Goal: Task Accomplishment & Management: Manage account settings

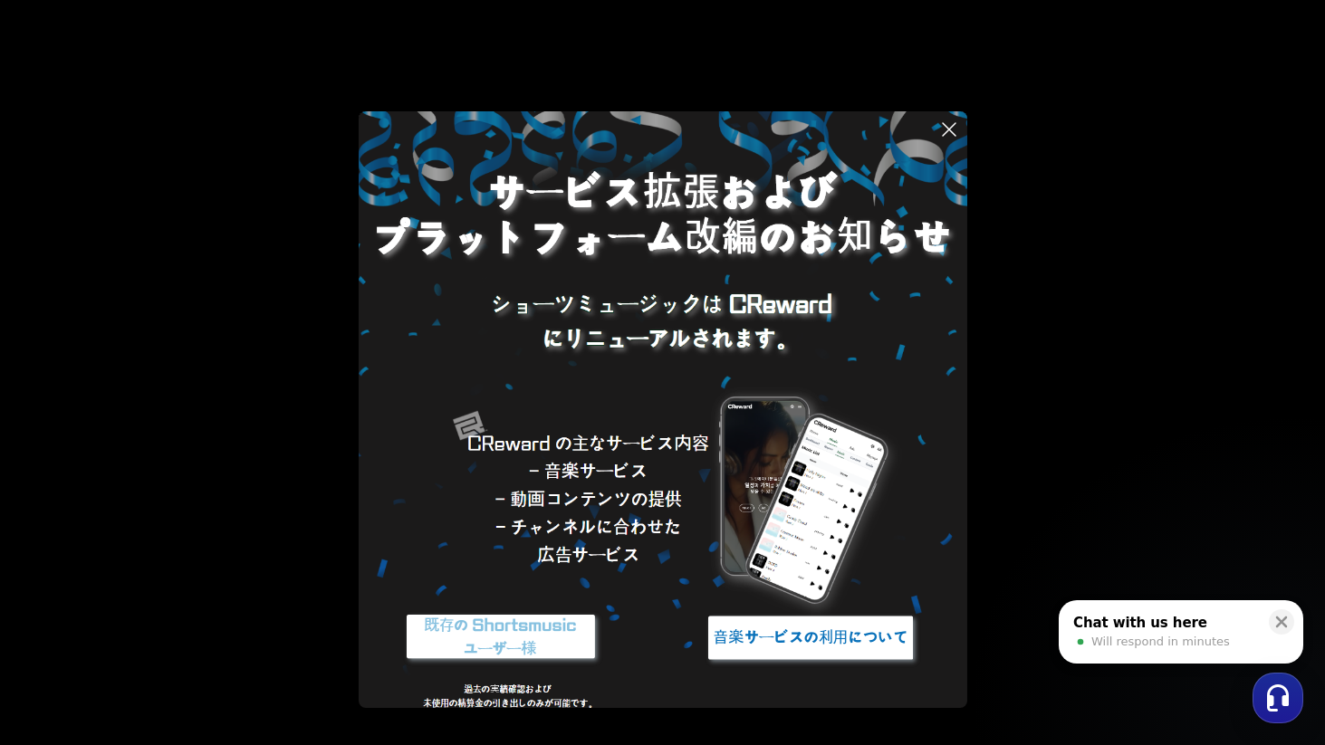
click at [945, 130] on icon at bounding box center [949, 130] width 22 height 22
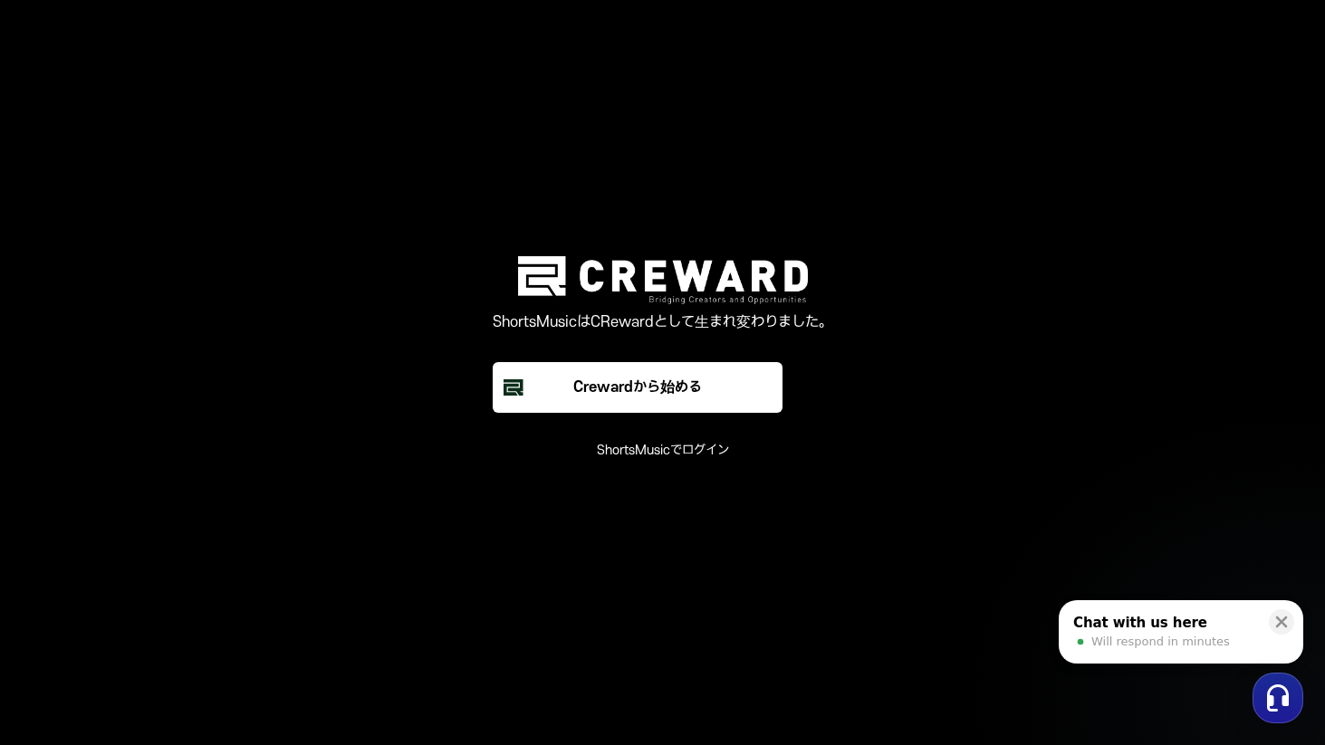
click at [667, 449] on font "ShortsMusicでログイン" at bounding box center [663, 450] width 132 height 15
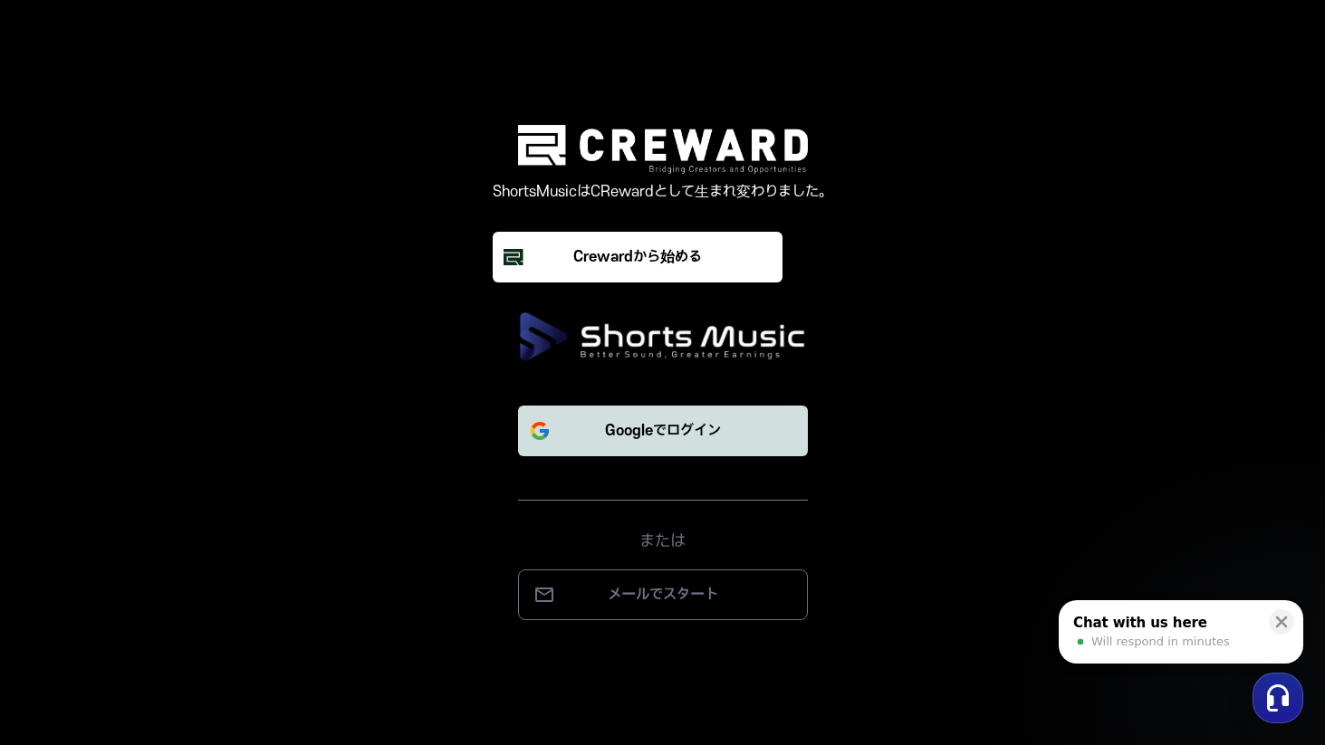
click at [668, 420] on p "Googleでログイン" at bounding box center [663, 431] width 116 height 22
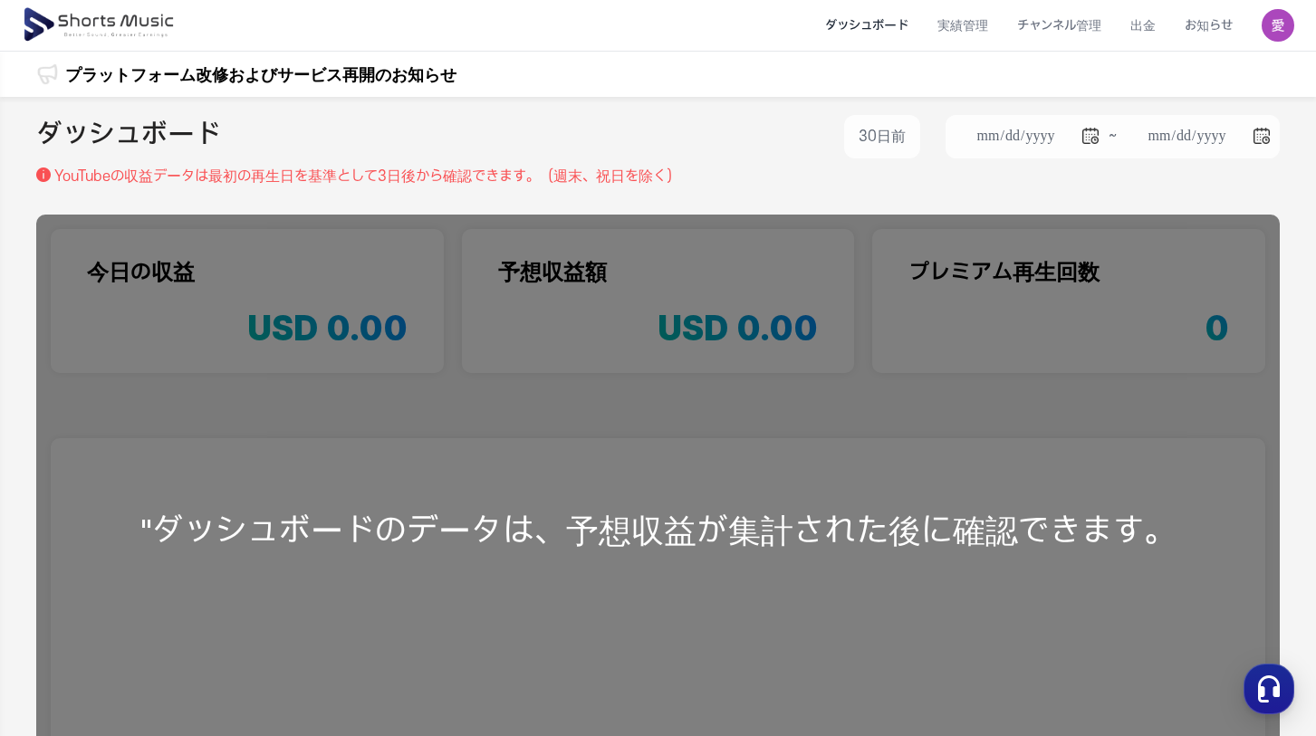
click at [1284, 21] on img at bounding box center [1277, 25] width 33 height 33
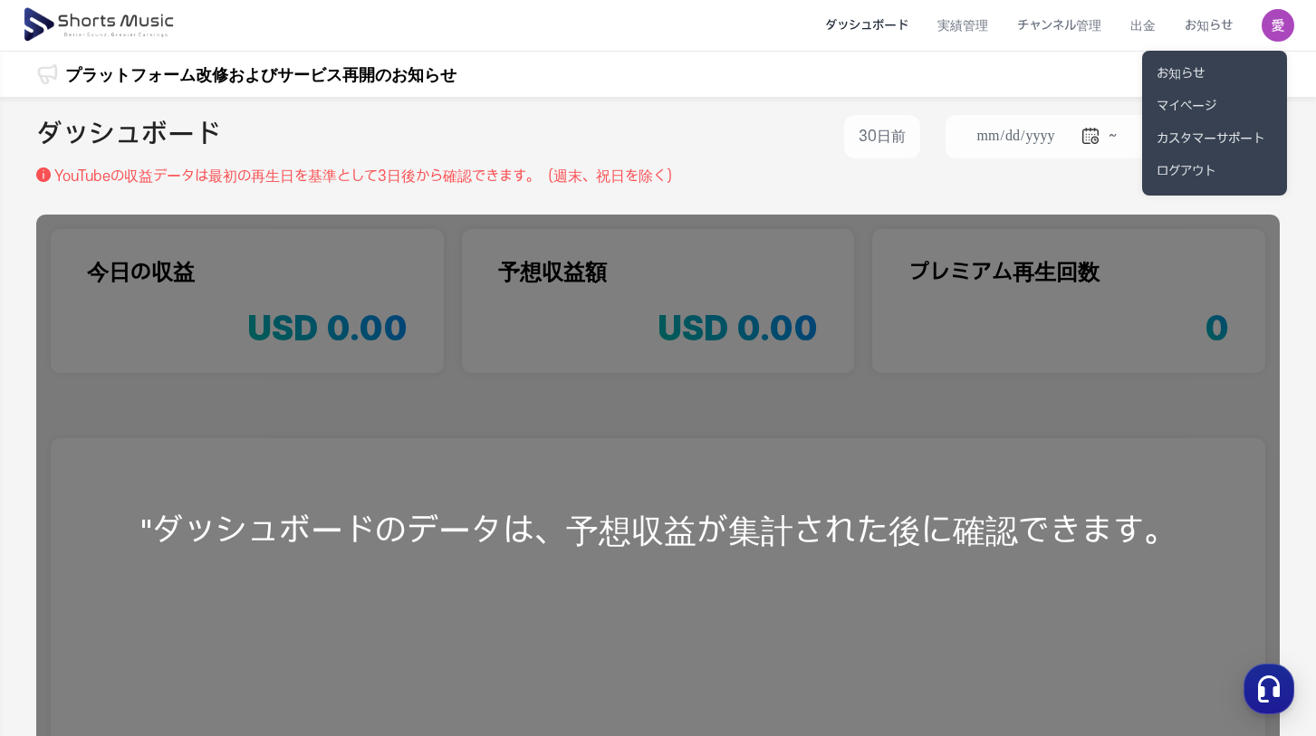
click at [874, 140] on button at bounding box center [658, 368] width 1316 height 736
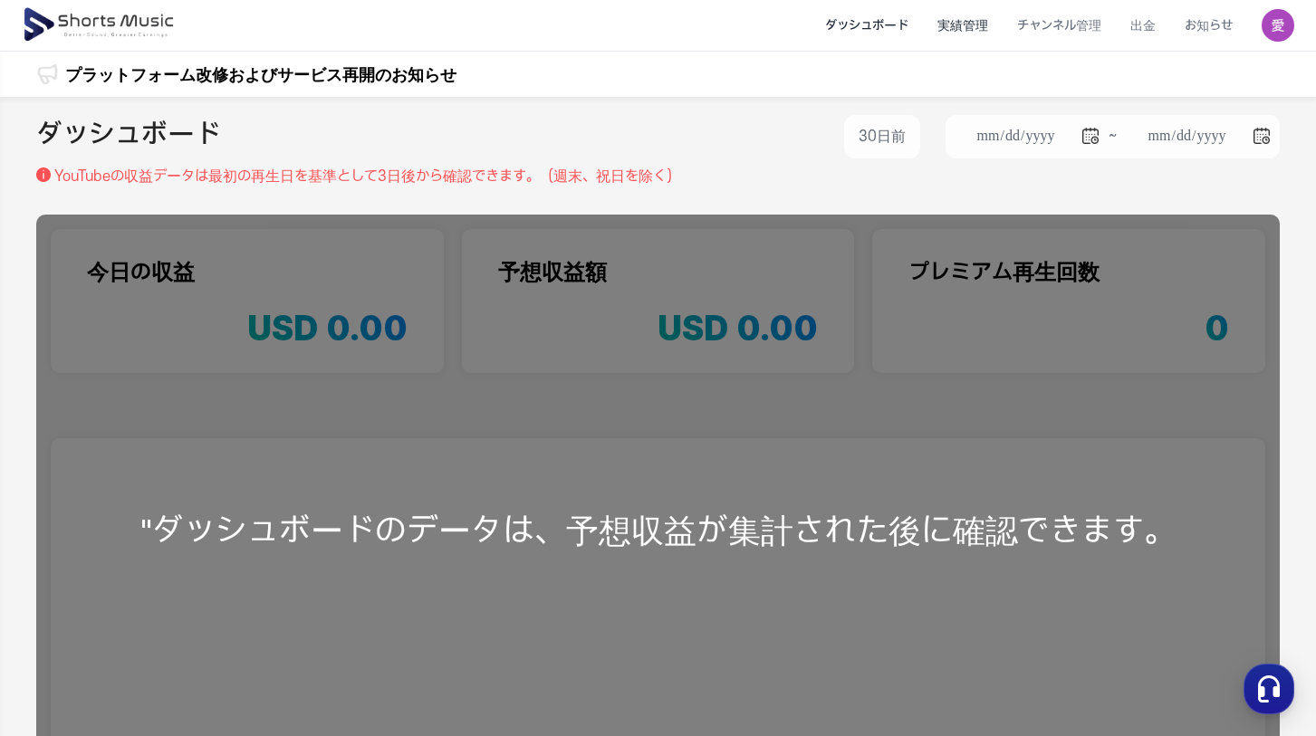
click at [970, 33] on li "実績管理" at bounding box center [963, 26] width 80 height 48
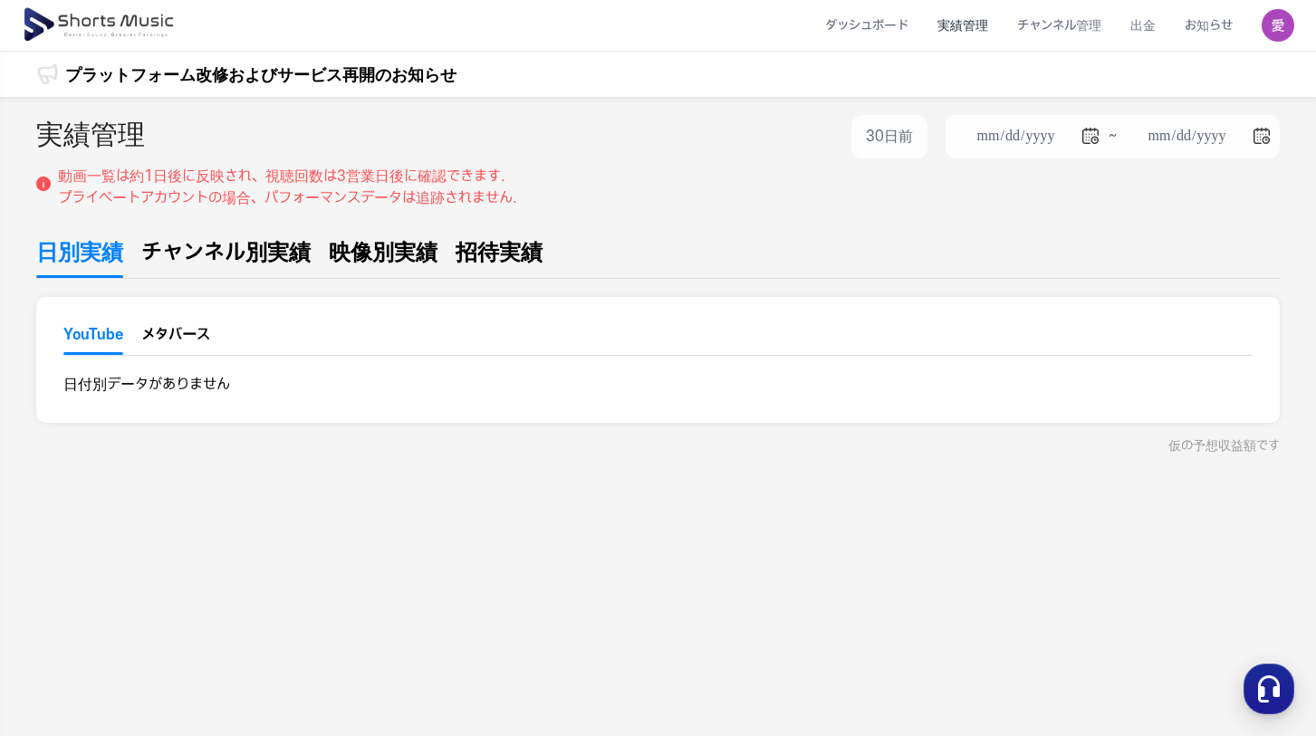
click at [301, 258] on span "チャンネル別実績" at bounding box center [225, 252] width 169 height 33
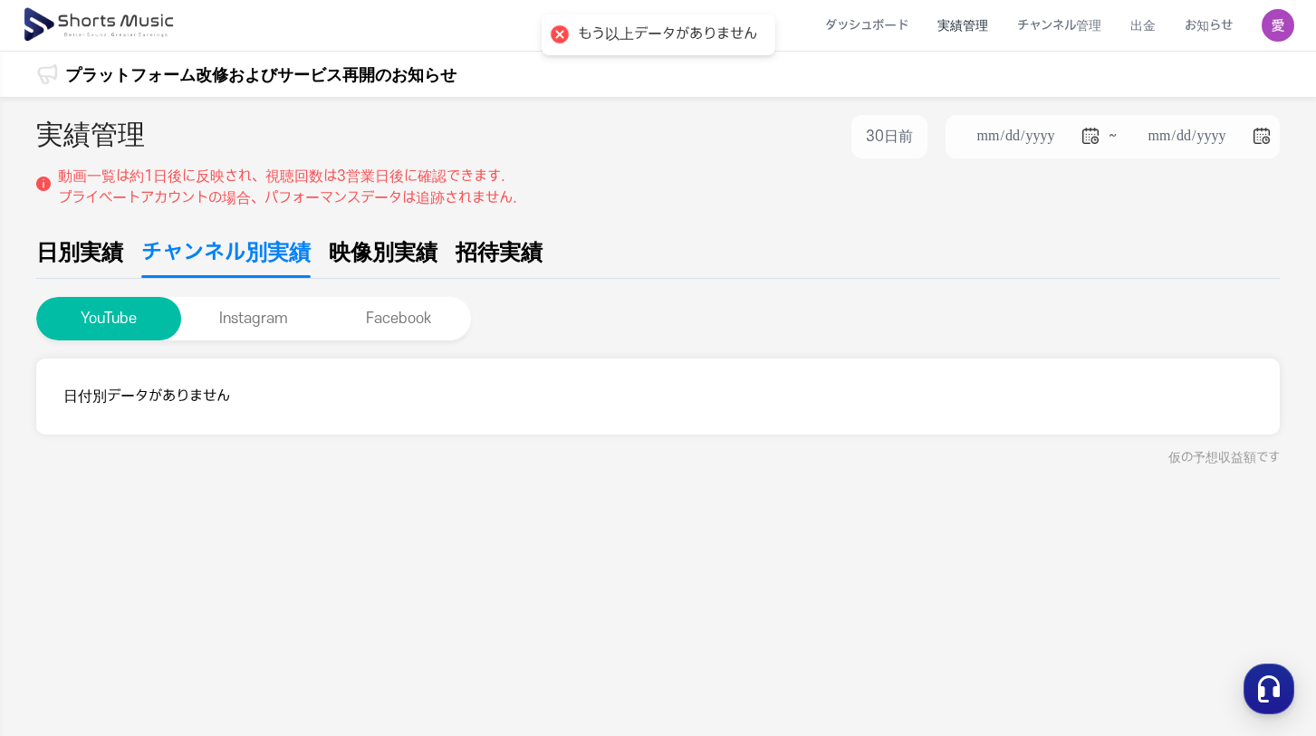
click at [368, 249] on span "映像別実績" at bounding box center [383, 252] width 109 height 33
type input "**********"
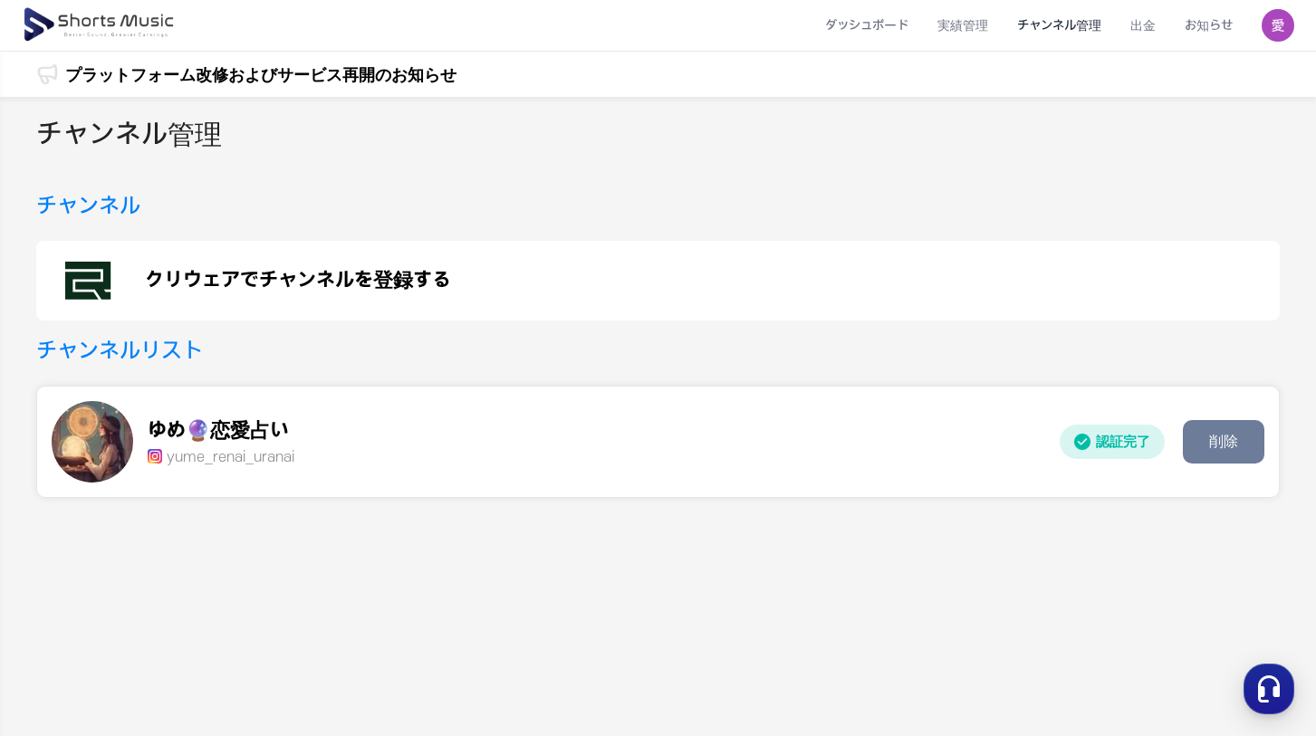
click at [1277, 26] on img at bounding box center [1277, 25] width 33 height 33
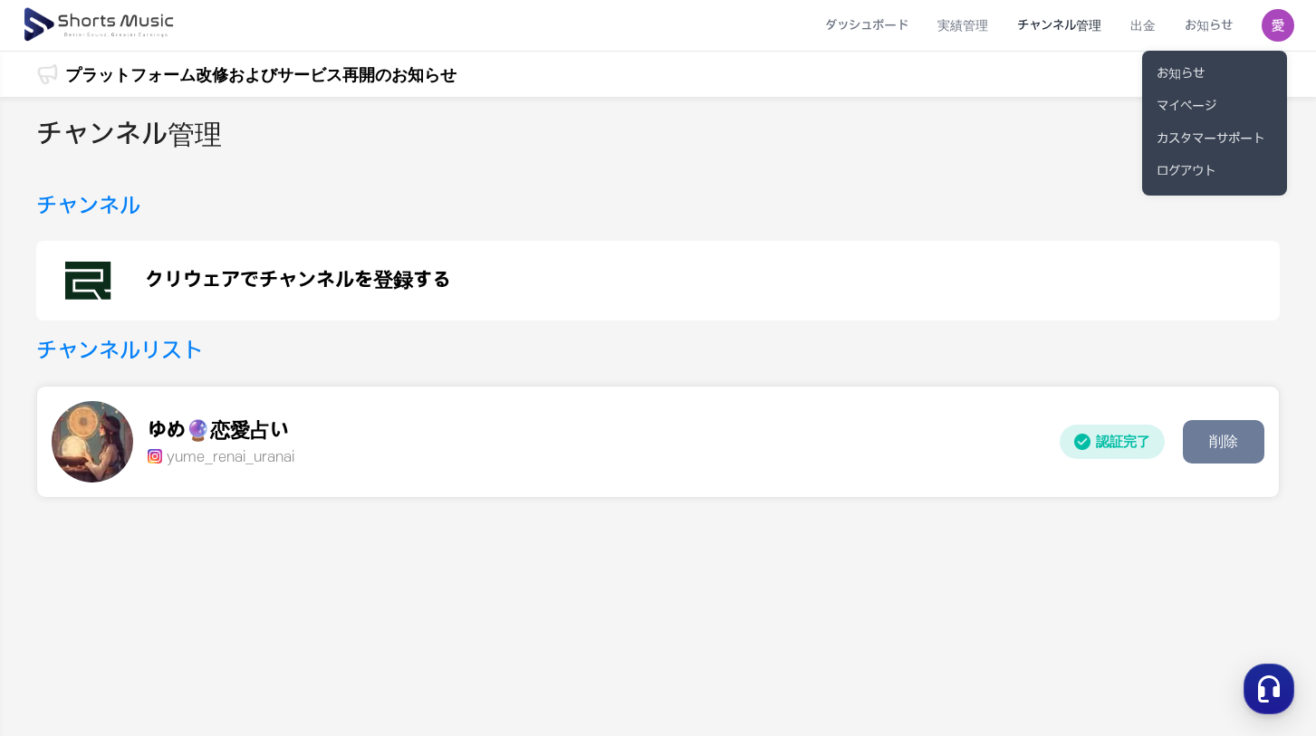
click at [630, 417] on button at bounding box center [658, 368] width 1316 height 736
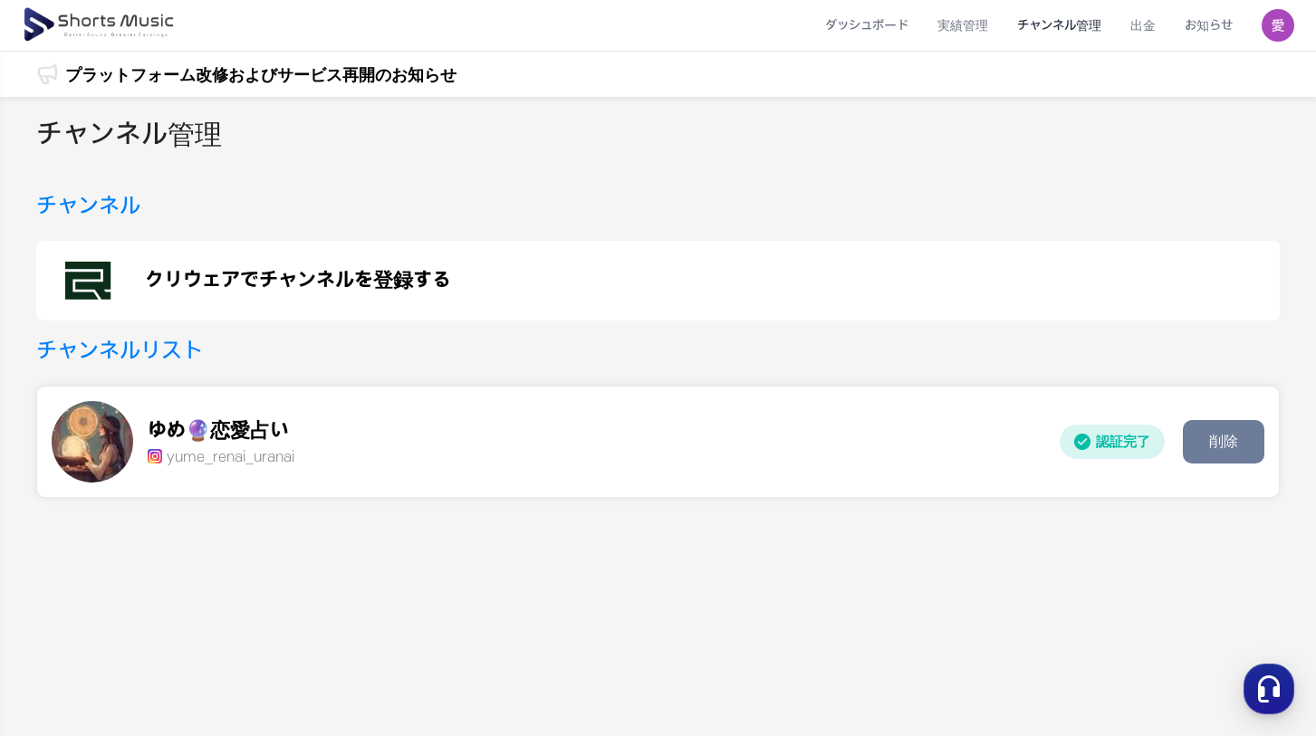
click at [952, 463] on div "ゆめ🔮恋愛占い yume_renai_uranai" at bounding box center [548, 441] width 993 height 81
click at [1147, 19] on li "出金" at bounding box center [1142, 26] width 54 height 48
click at [1147, 28] on li "出金" at bounding box center [1142, 26] width 54 height 48
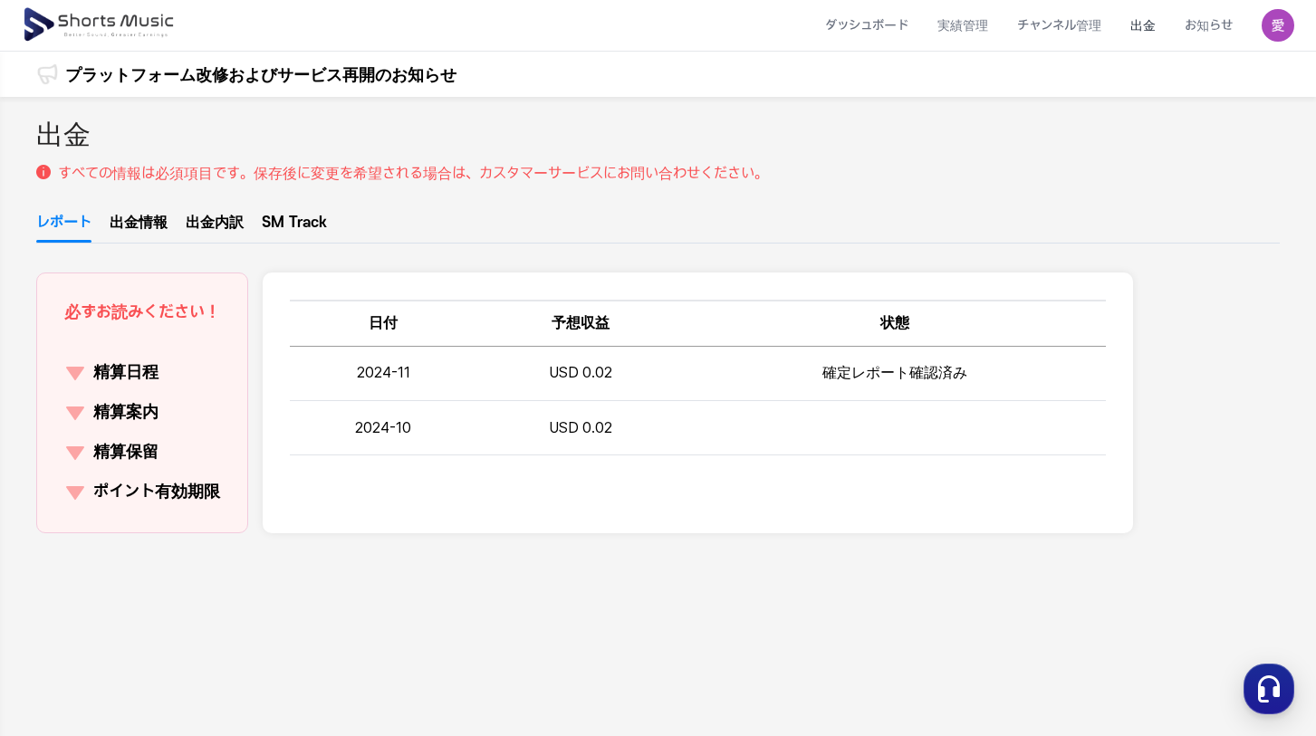
click at [147, 225] on link "出金情報" at bounding box center [139, 227] width 58 height 31
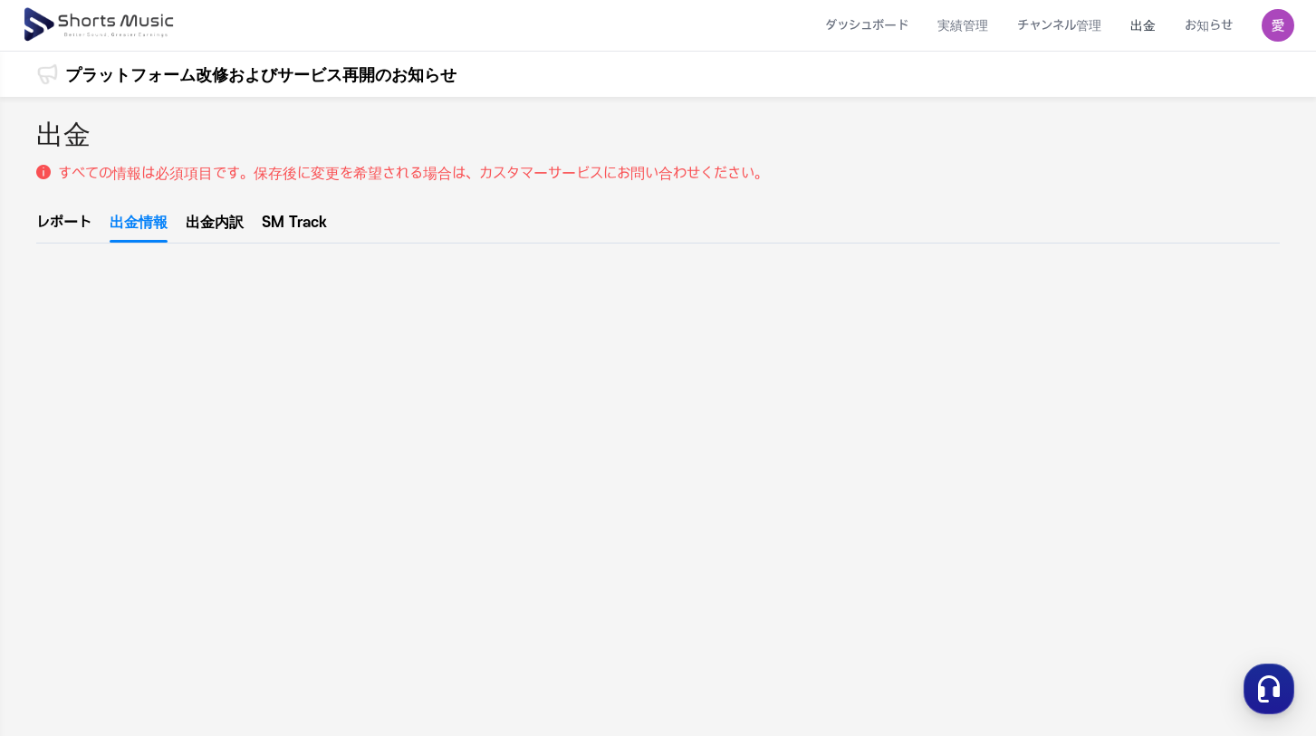
click at [201, 219] on link "出金内訳" at bounding box center [215, 227] width 58 height 31
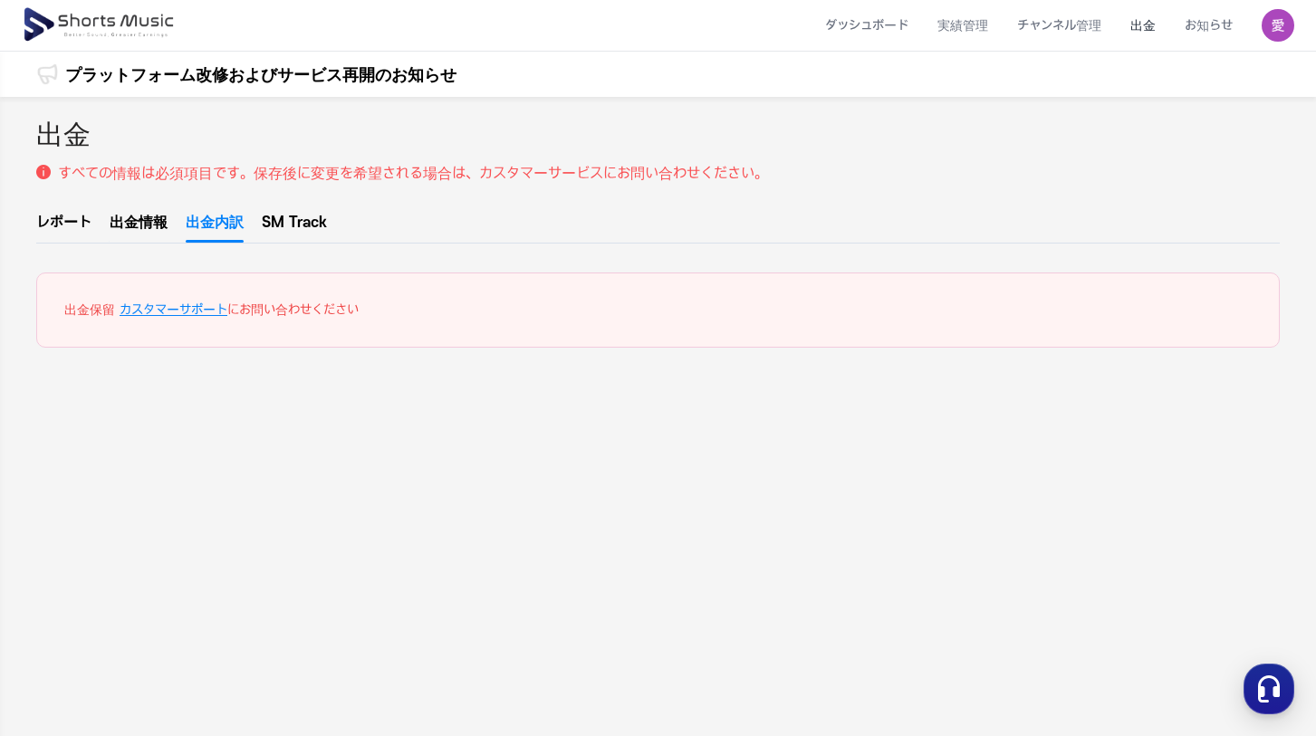
click at [335, 223] on ul "レポート 出金情報 出金内訳 SM Track" at bounding box center [657, 228] width 1243 height 32
click at [303, 225] on link "SM Track" at bounding box center [294, 227] width 65 height 31
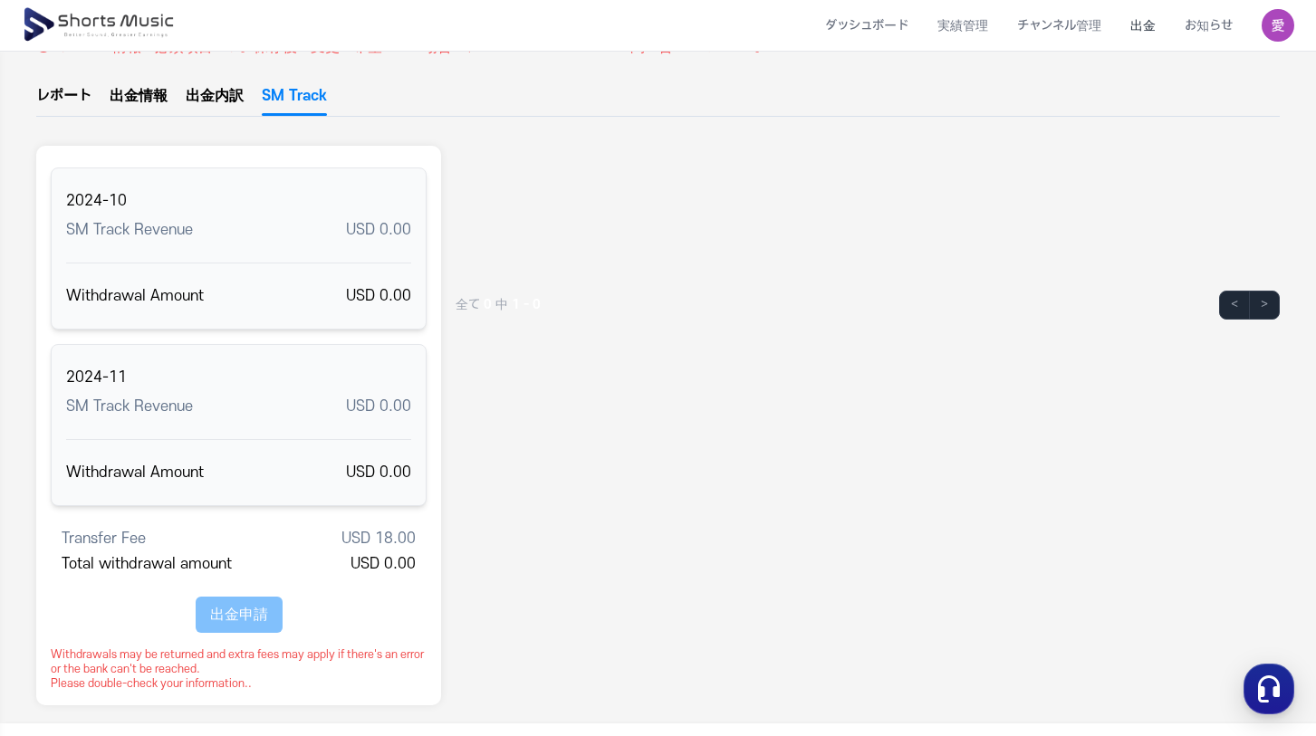
scroll to position [129, 0]
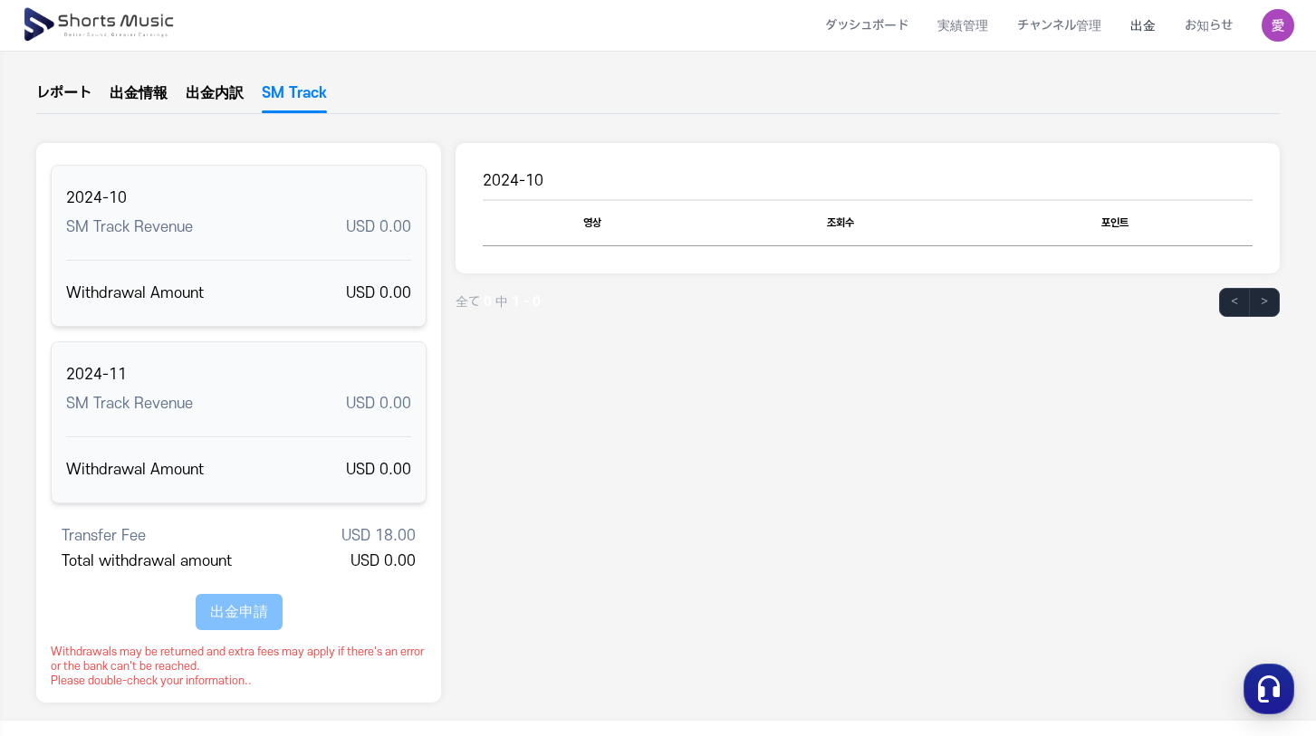
click at [72, 100] on link "レポート" at bounding box center [63, 97] width 55 height 31
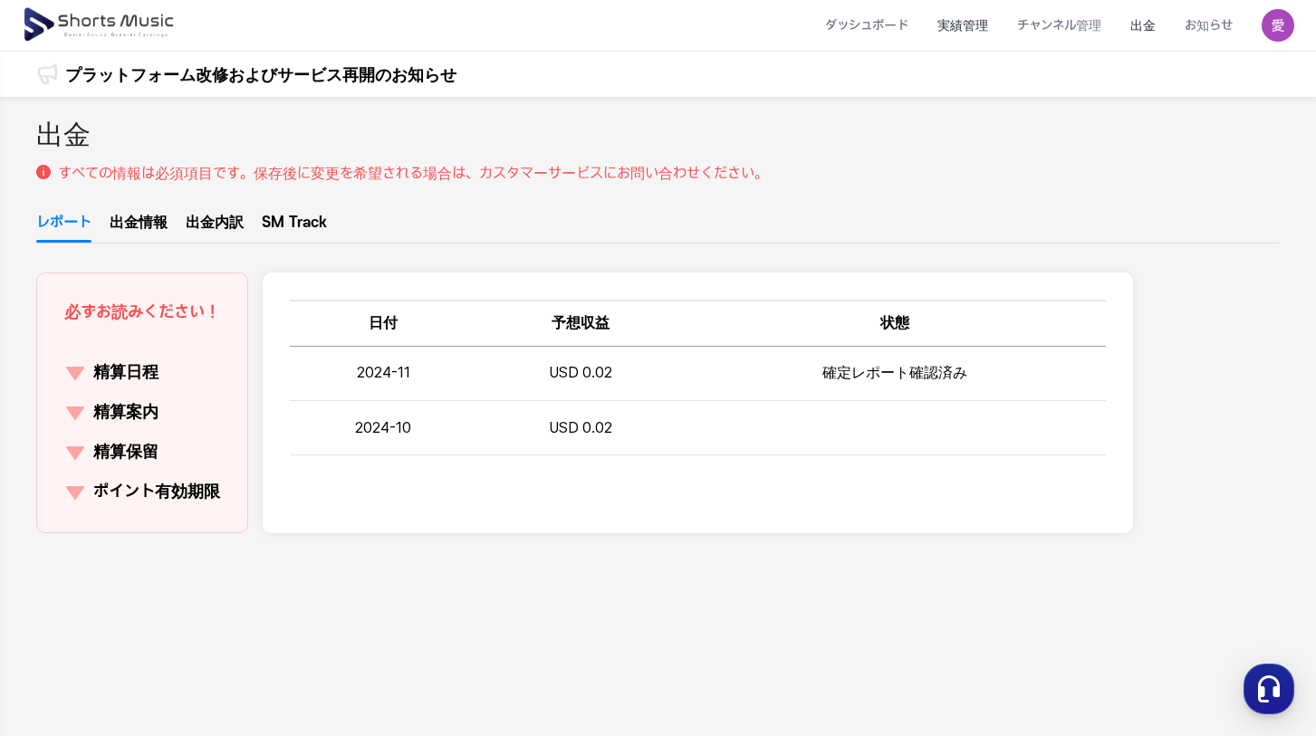
click at [970, 34] on li "実績管理" at bounding box center [963, 26] width 80 height 48
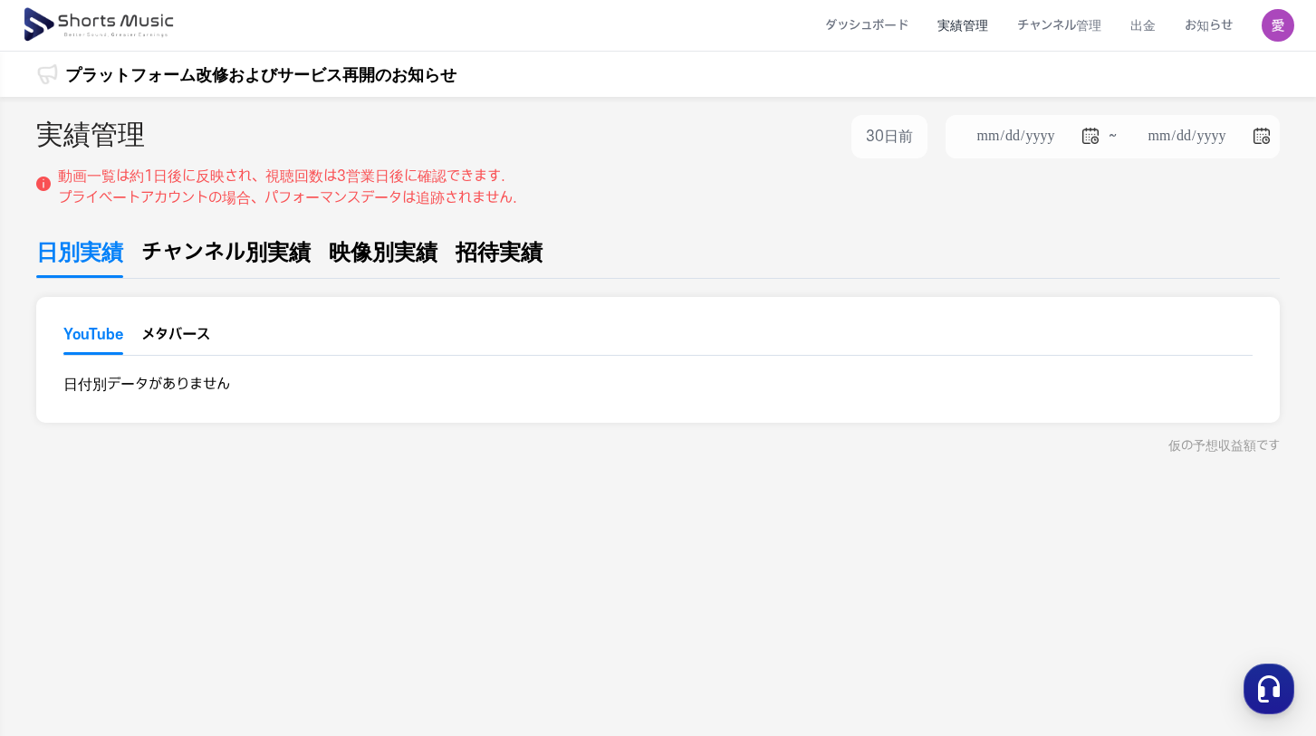
click at [407, 256] on span "映像別実績" at bounding box center [383, 252] width 109 height 33
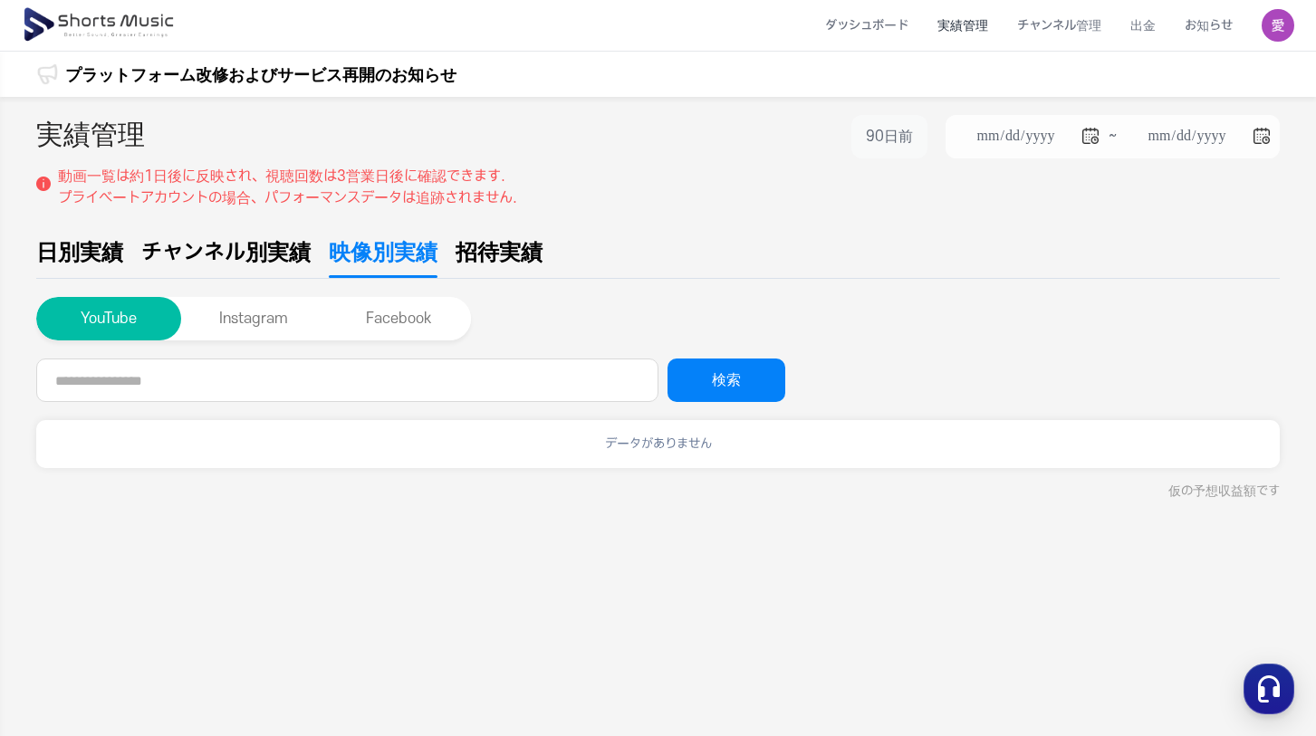
click at [879, 143] on button "90日前" at bounding box center [889, 136] width 76 height 43
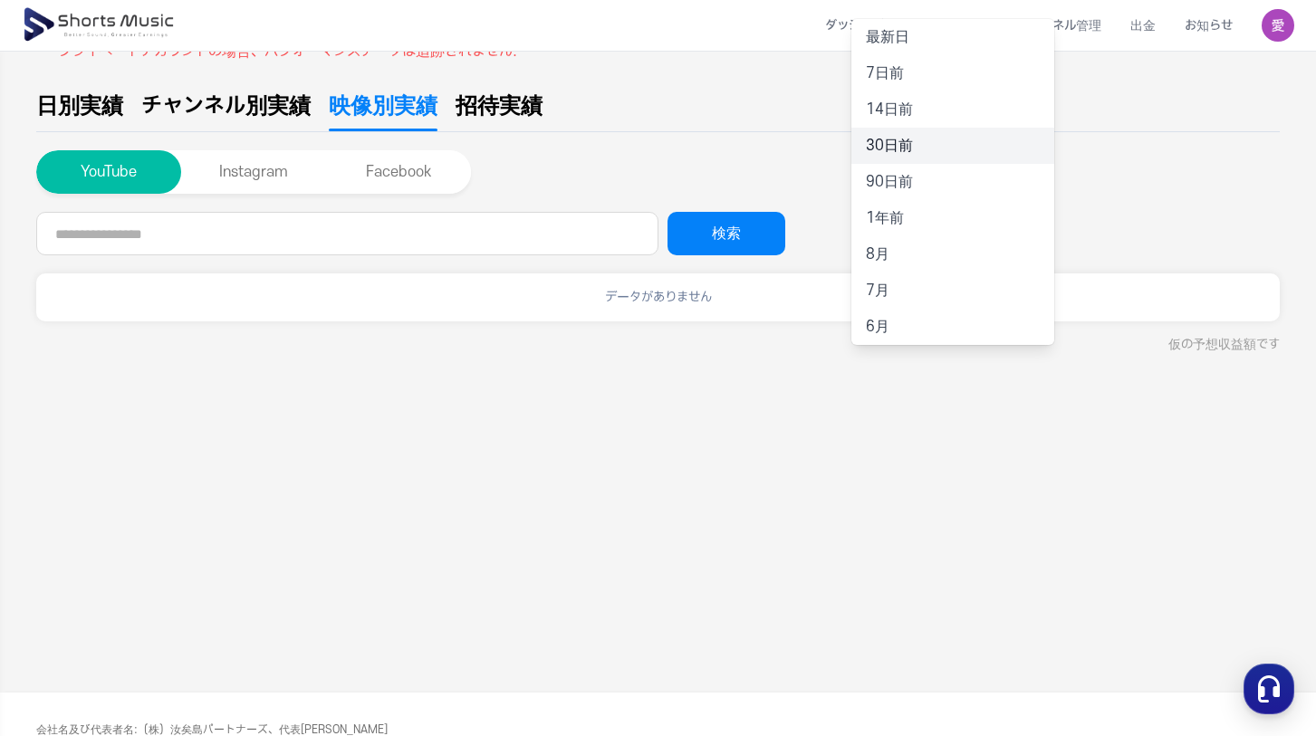
scroll to position [89, 0]
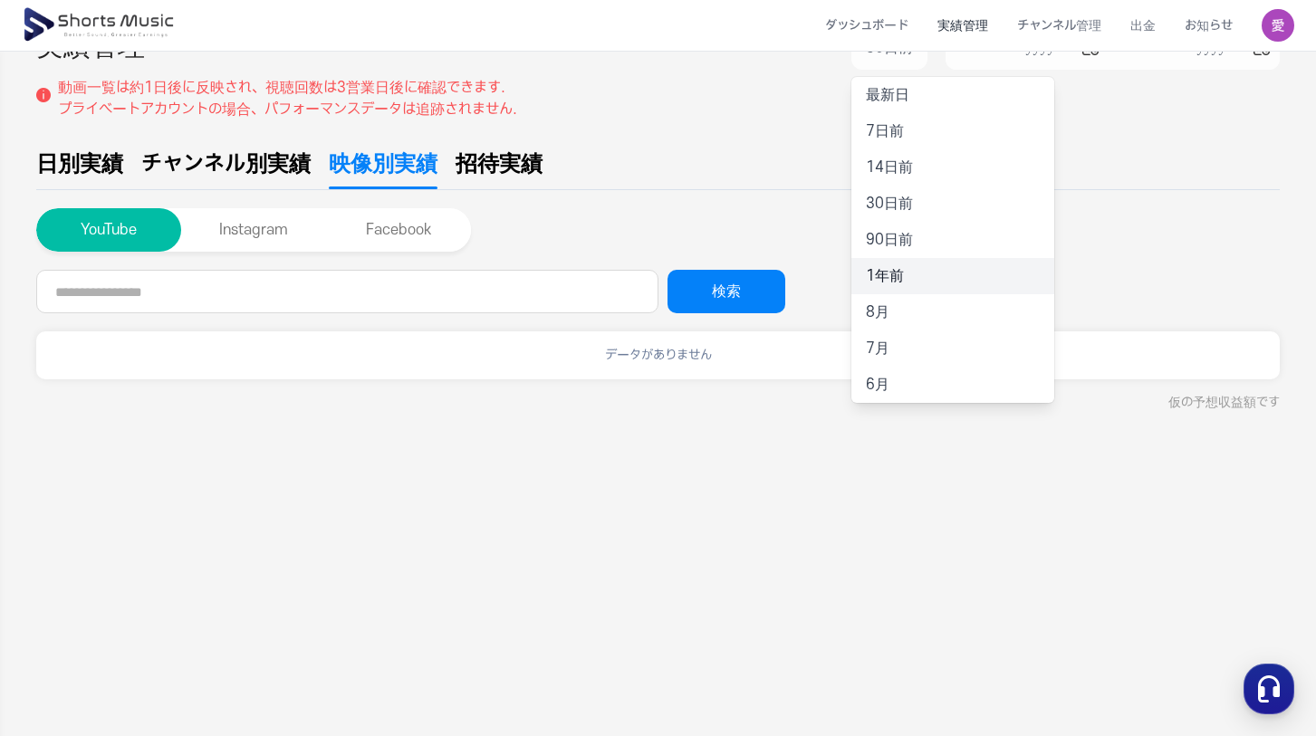
click at [905, 264] on li "1年前" at bounding box center [952, 276] width 203 height 36
type input "**********"
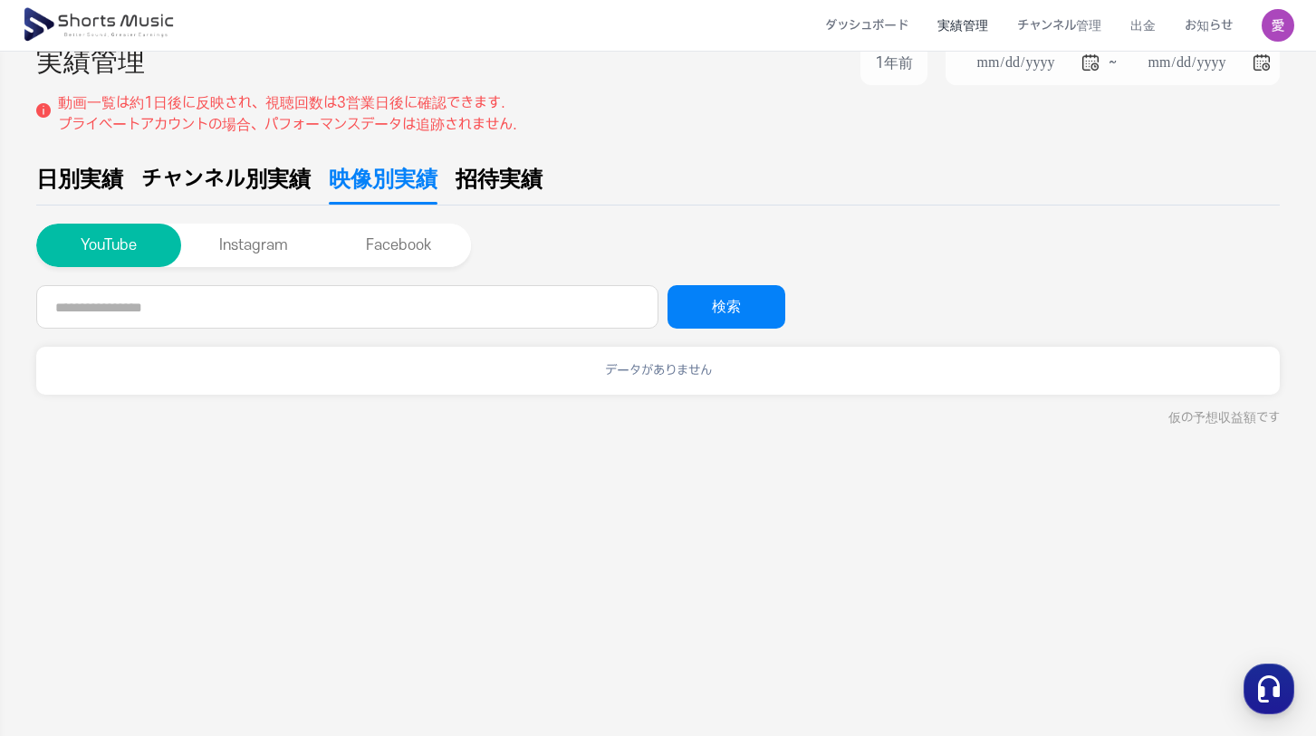
scroll to position [48, 0]
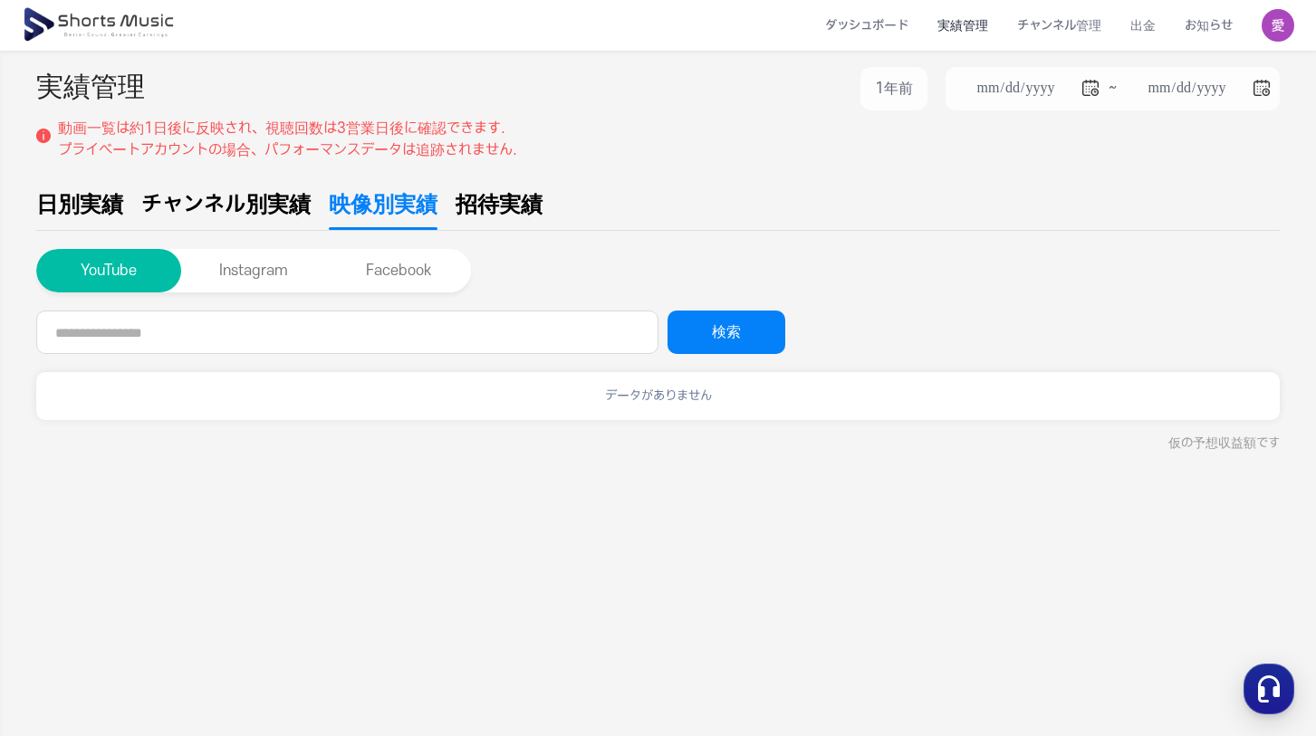
click at [277, 197] on span "チャンネル別実績" at bounding box center [225, 204] width 169 height 33
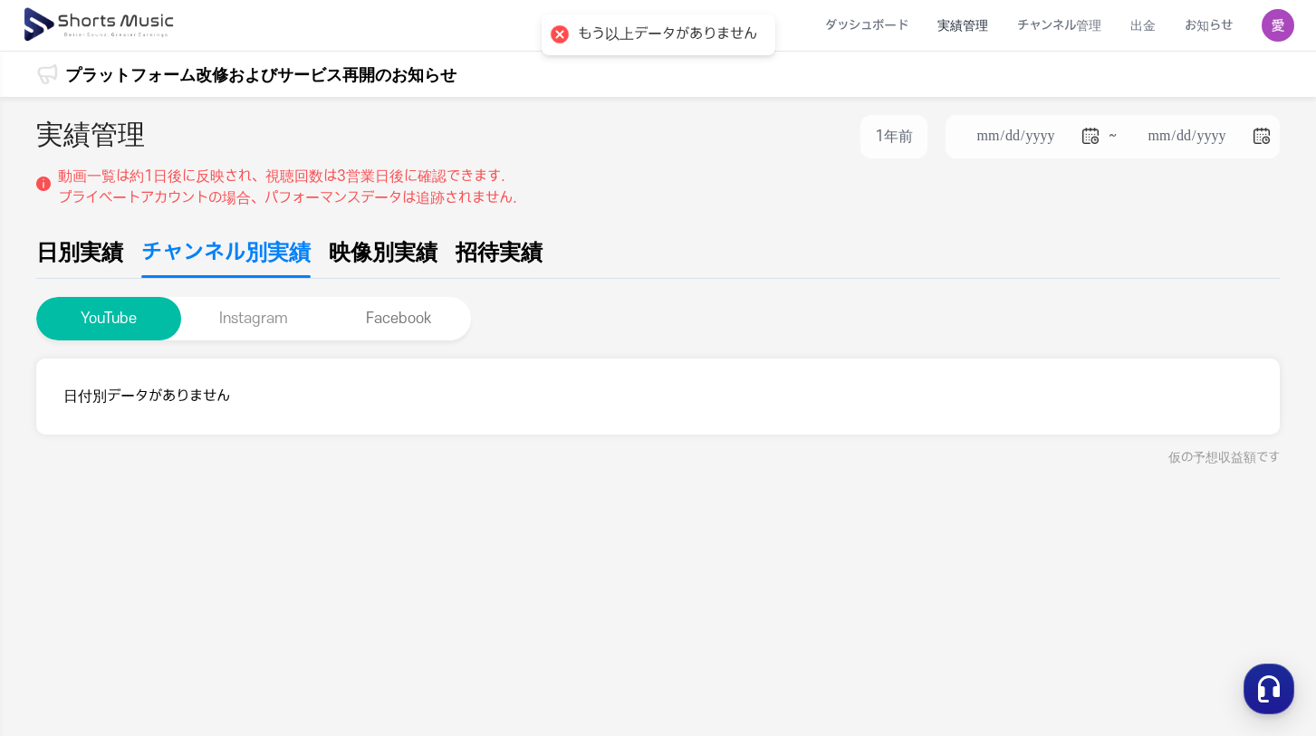
click at [259, 318] on button "Instagram" at bounding box center [253, 318] width 145 height 43
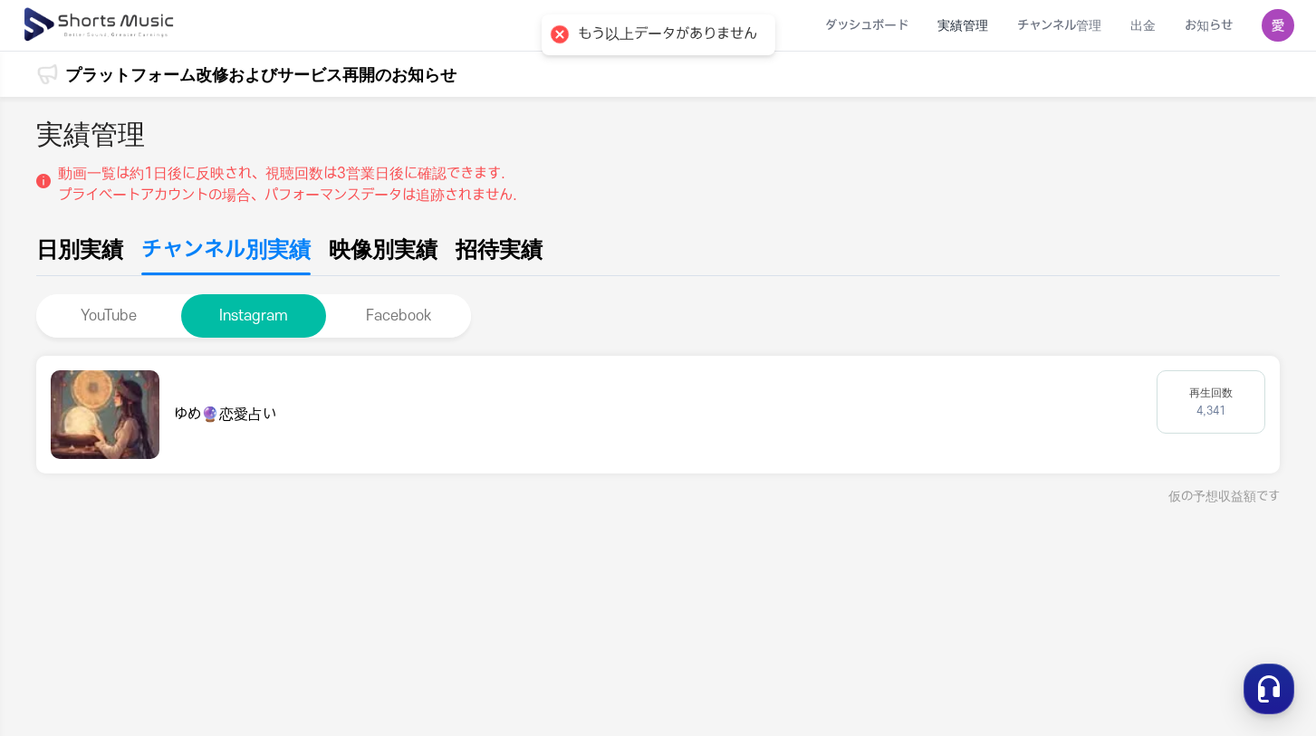
click at [397, 247] on span "映像別実績" at bounding box center [383, 250] width 109 height 33
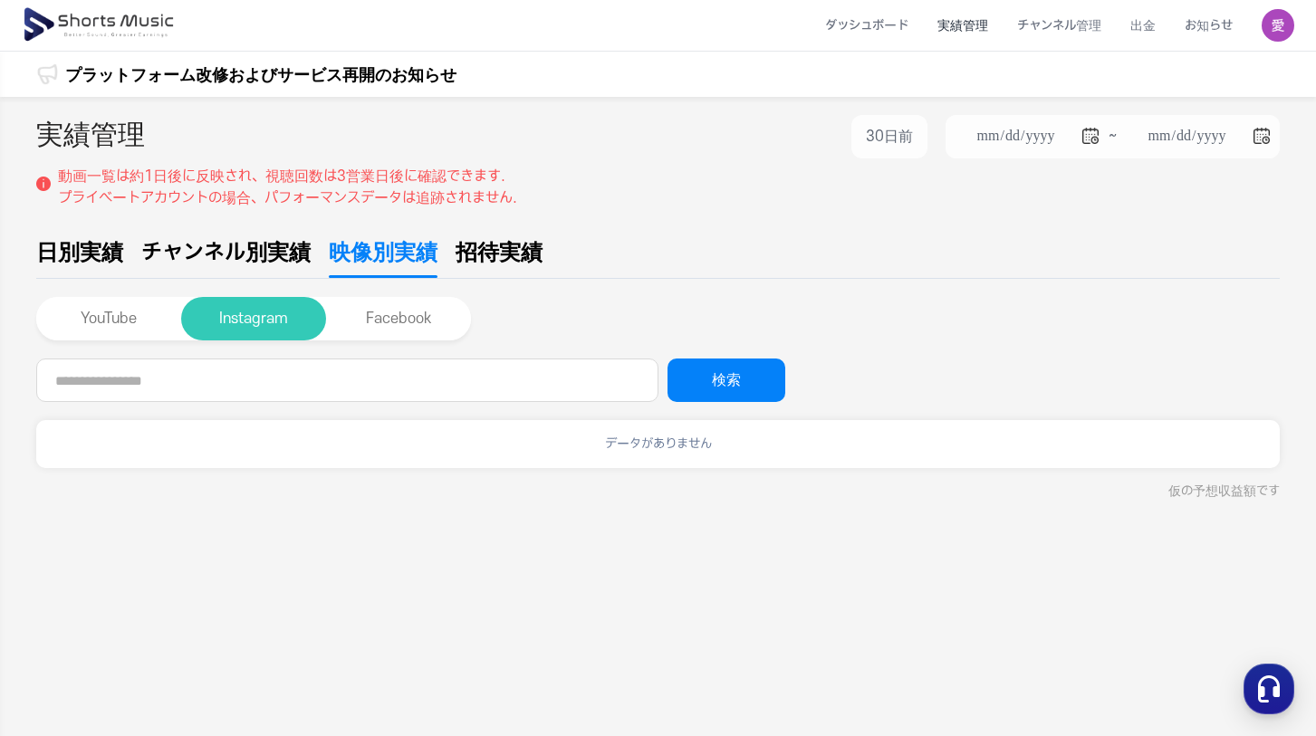
click at [279, 330] on button "Instagram" at bounding box center [253, 318] width 145 height 43
click at [278, 257] on span "チャンネル別実績" at bounding box center [225, 252] width 169 height 33
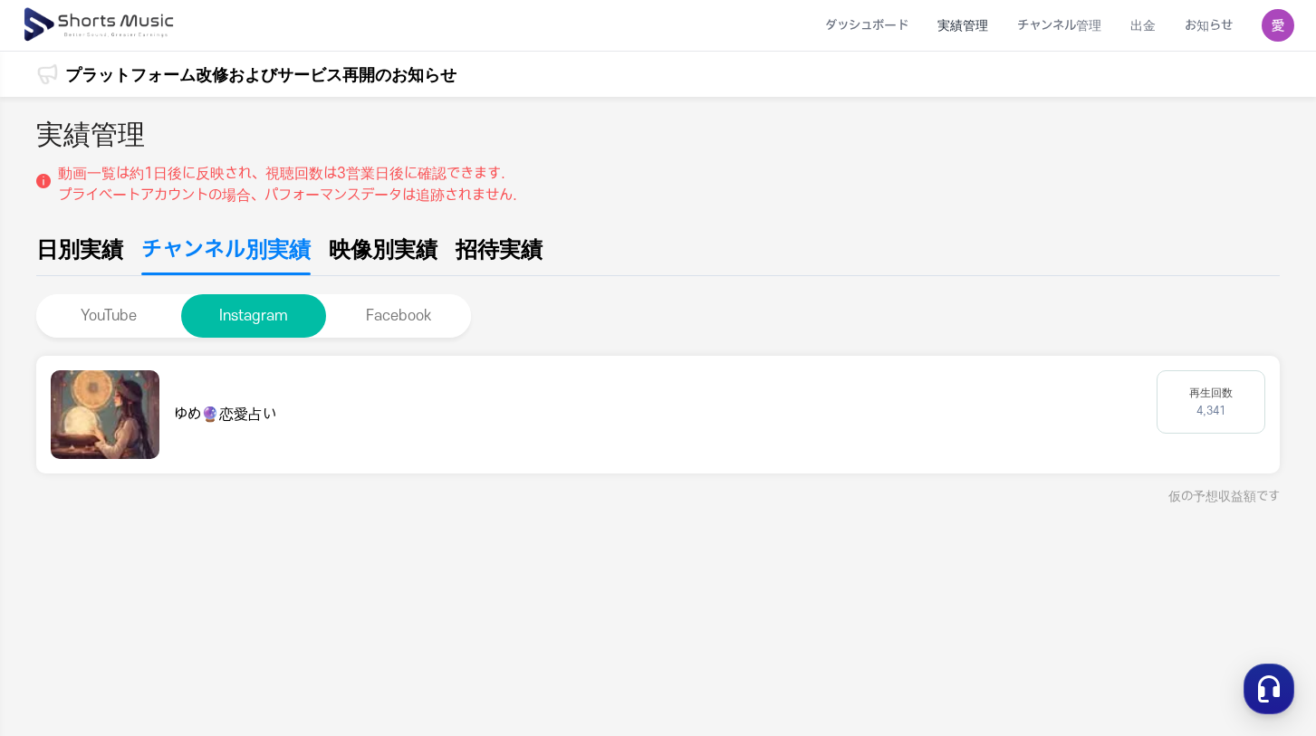
click at [44, 245] on span "日別実績" at bounding box center [79, 250] width 87 height 33
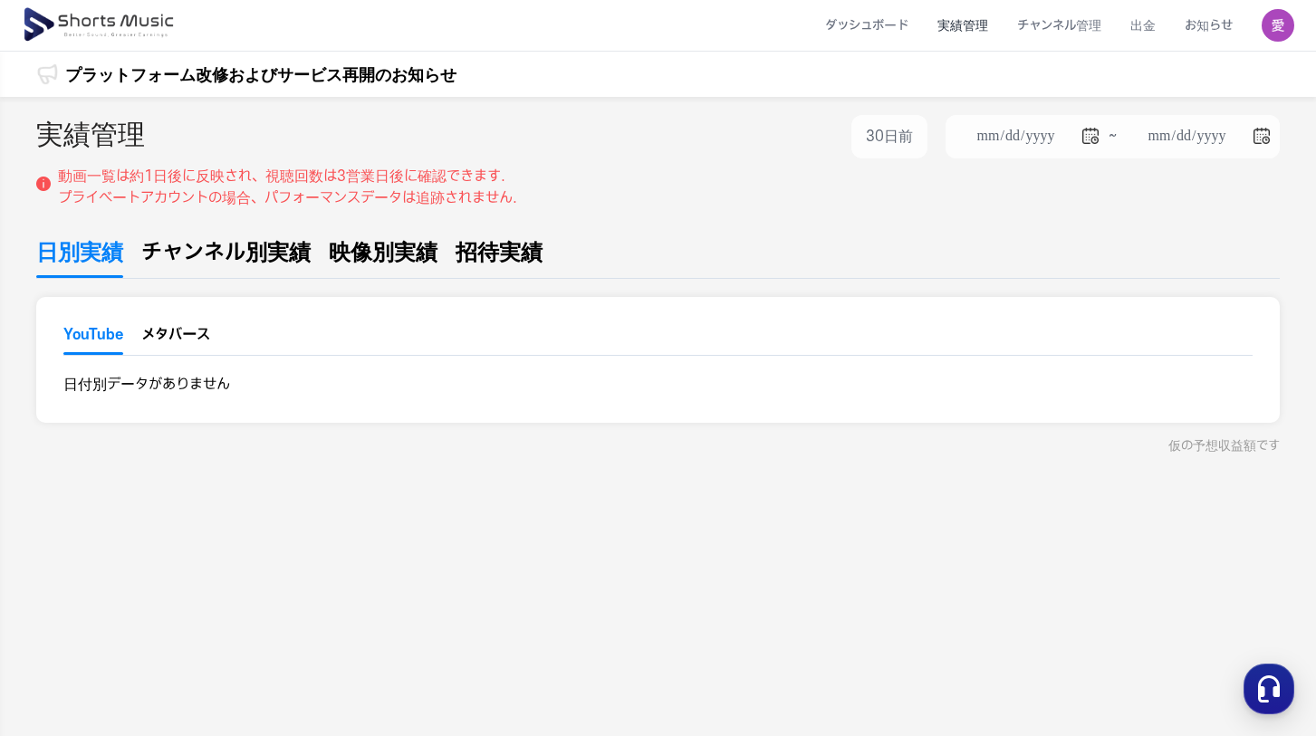
click at [206, 261] on span "チャンネル別実績" at bounding box center [225, 252] width 169 height 33
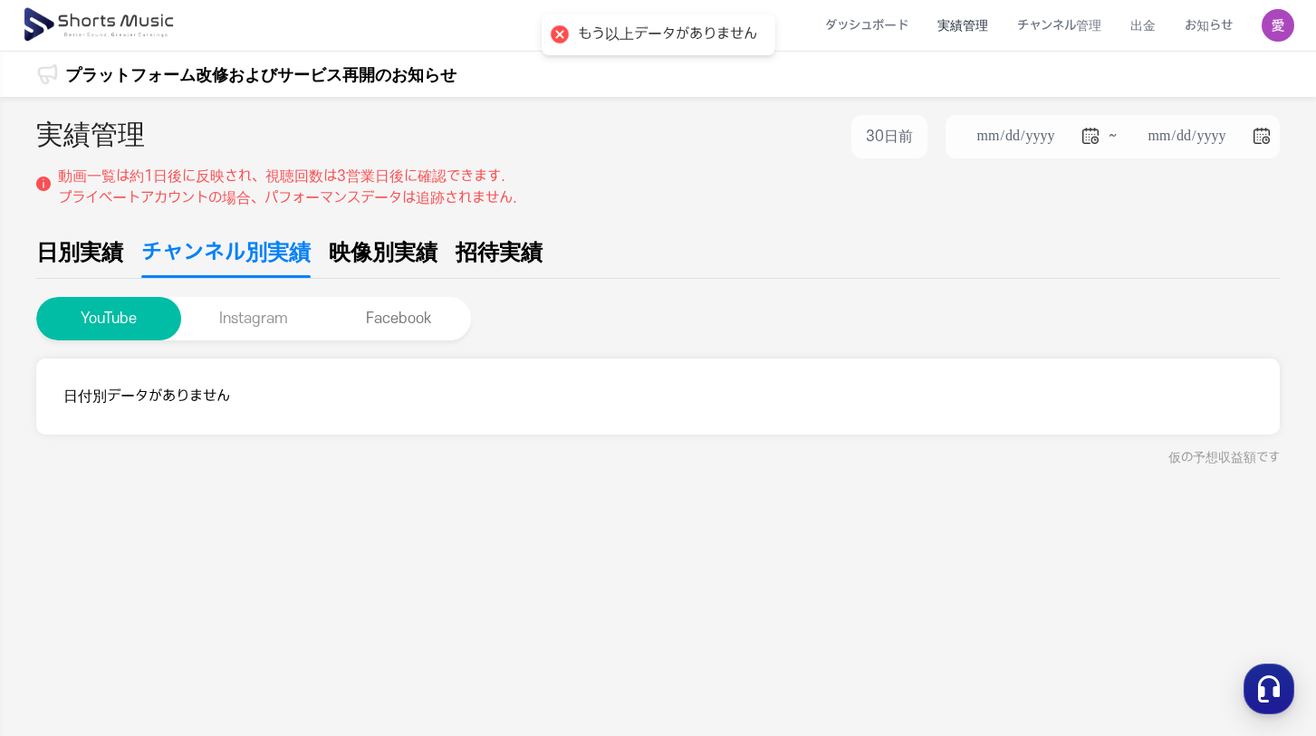
click at [263, 310] on button "Instagram" at bounding box center [253, 318] width 145 height 43
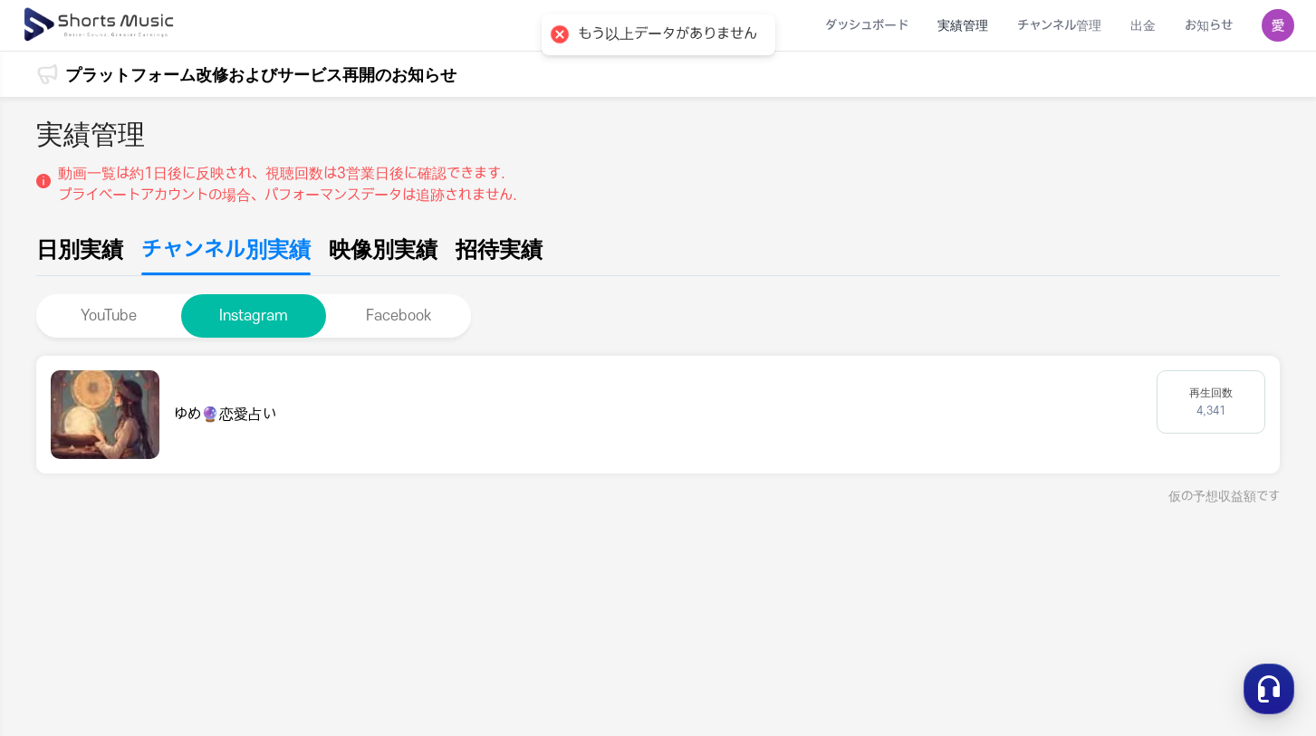
click at [1230, 396] on div "再生回数 4,341" at bounding box center [1210, 401] width 109 height 63
drag, startPoint x: 1208, startPoint y: 400, endPoint x: 590, endPoint y: 403, distance: 617.5
click at [1189, 399] on dl "再生回数 4,341" at bounding box center [1210, 402] width 43 height 33
click at [104, 407] on img at bounding box center [105, 414] width 109 height 89
click at [1086, 23] on li "チャンネル管理" at bounding box center [1058, 26] width 113 height 48
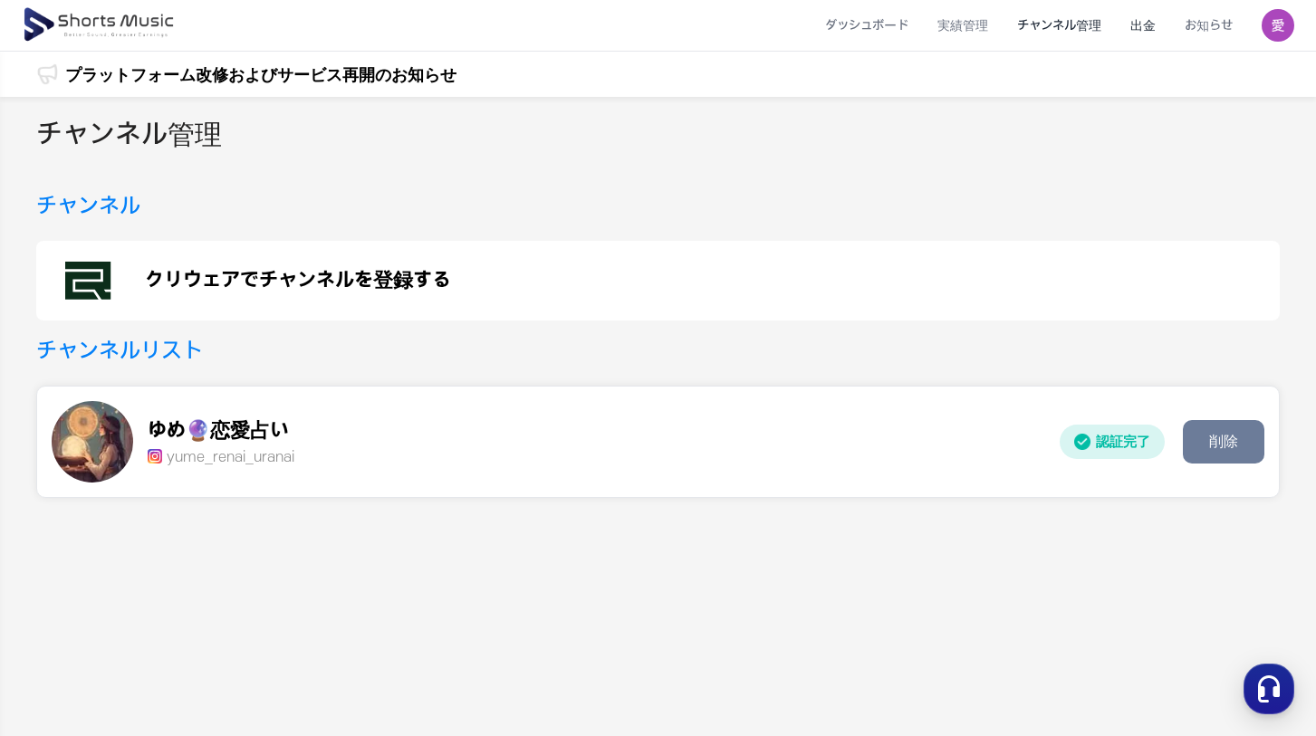
click at [1140, 23] on li "出金" at bounding box center [1142, 26] width 54 height 48
click at [1143, 23] on li "出金" at bounding box center [1142, 26] width 54 height 48
click at [1146, 33] on li "出金" at bounding box center [1142, 26] width 54 height 48
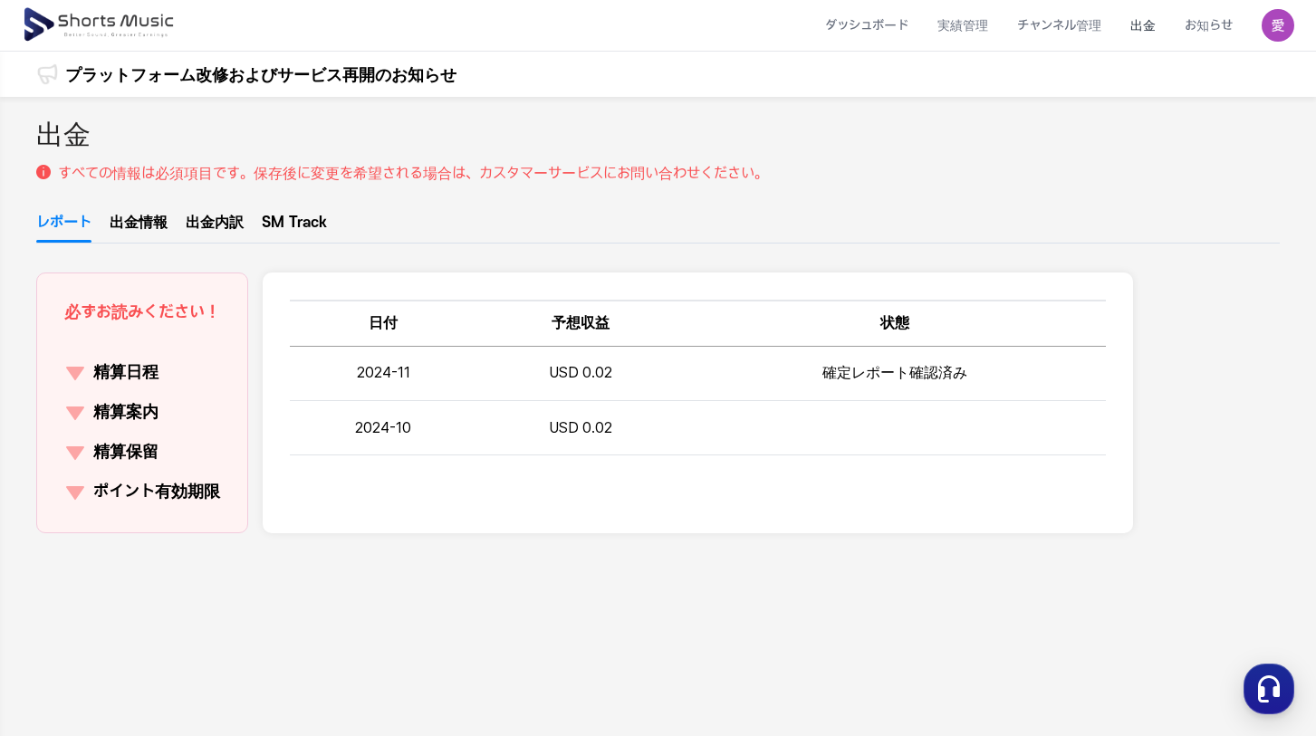
click at [144, 412] on p "精算案内" at bounding box center [125, 412] width 65 height 25
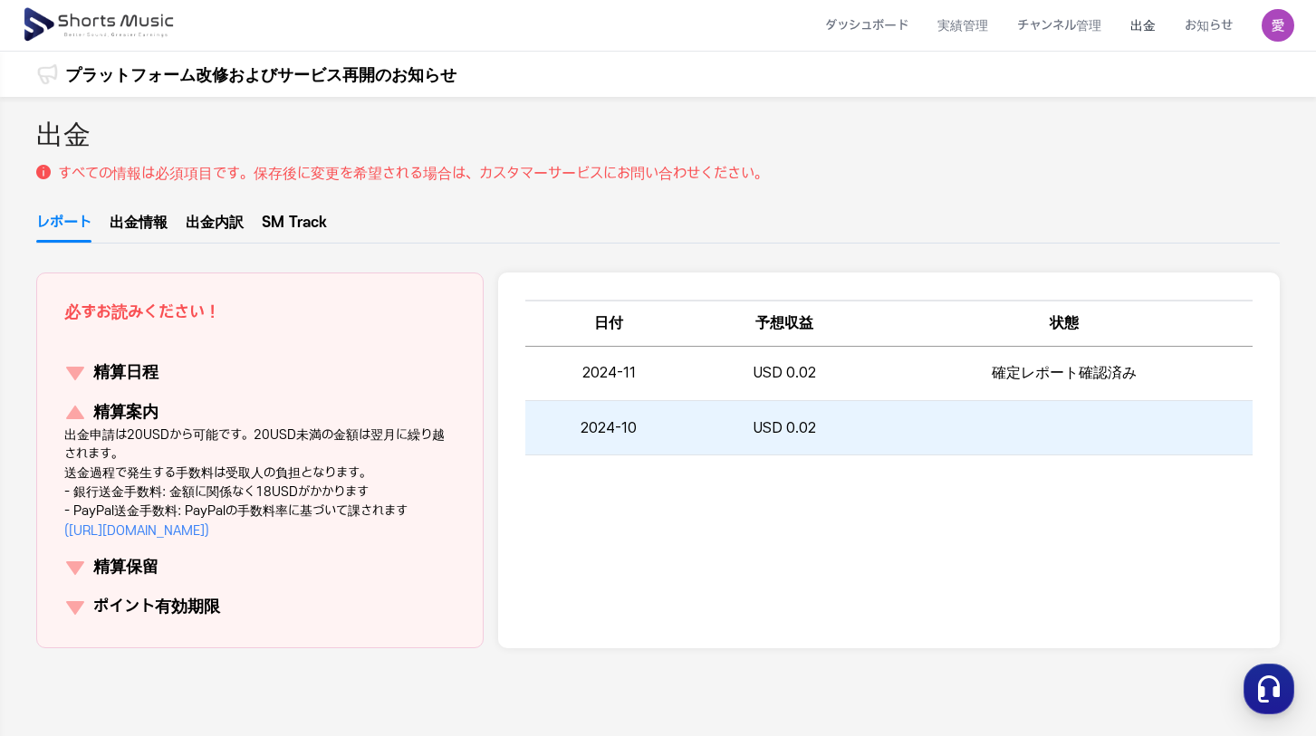
click at [799, 437] on td "USD 0.02" at bounding box center [784, 428] width 184 height 54
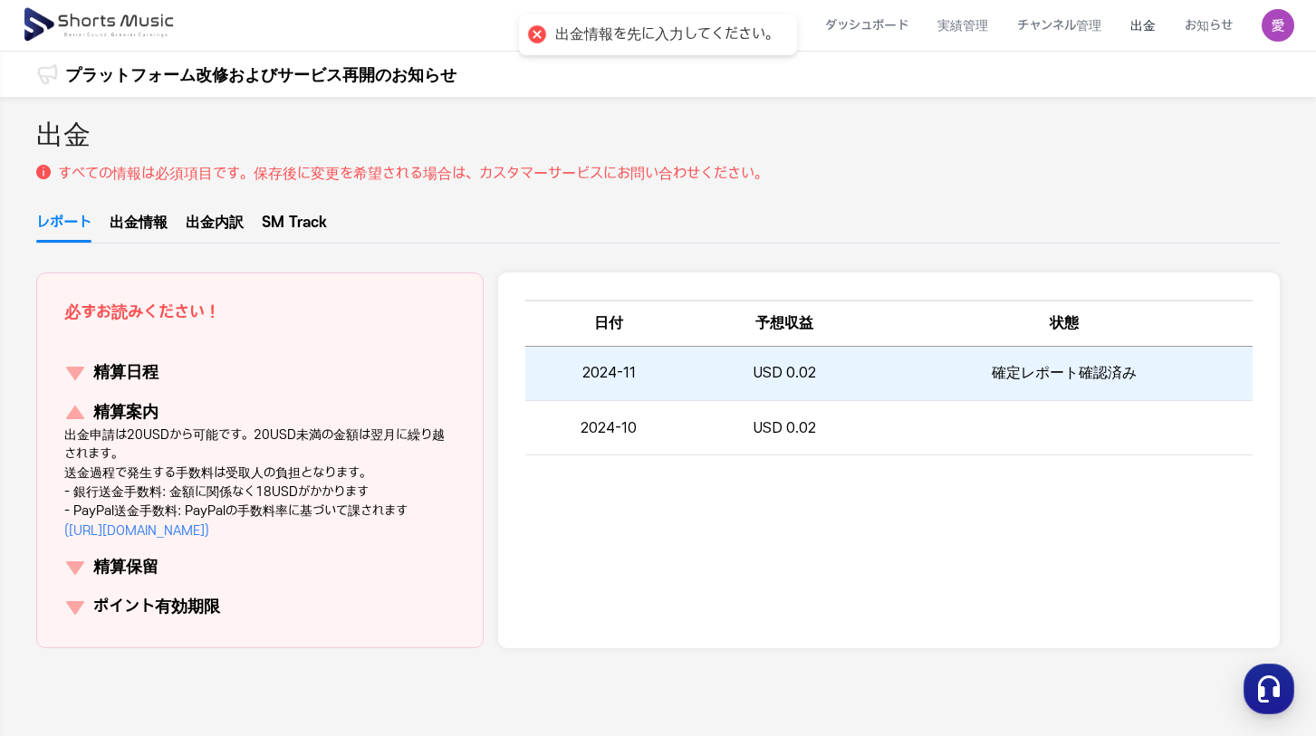
click at [790, 368] on span "USD 0.02" at bounding box center [783, 372] width 63 height 17
